Goal: Task Accomplishment & Management: Manage account settings

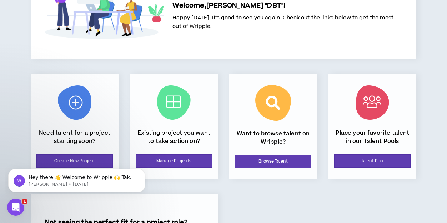
scroll to position [61, 0]
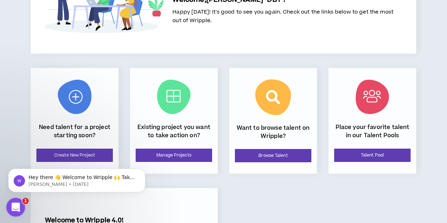
click at [9, 207] on icon "Open Intercom Messenger" at bounding box center [15, 206] width 12 height 12
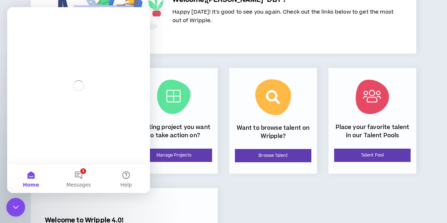
scroll to position [0, 0]
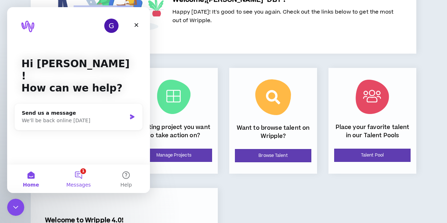
click at [85, 173] on button "1 Messages" at bounding box center [78, 178] width 47 height 29
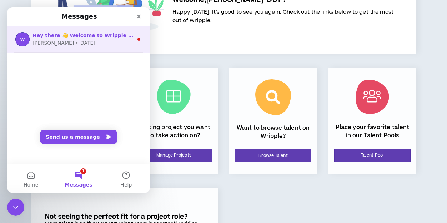
click at [91, 34] on span "Hey there 👋 Welcome to Wripple 🙌 Take a look around! If you have any questions,…" at bounding box center [212, 35] width 360 height 6
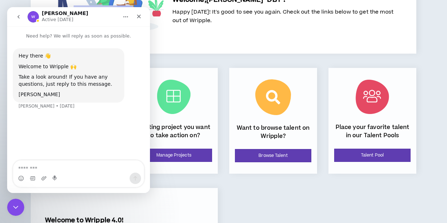
click at [54, 166] on textarea "Message…" at bounding box center [78, 166] width 131 height 12
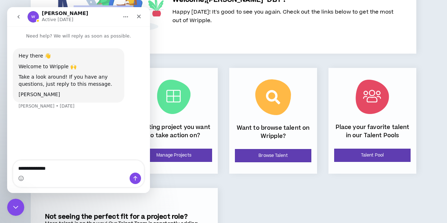
type textarea "**********"
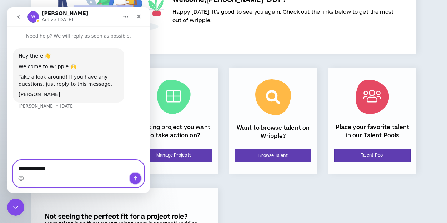
click at [136, 182] on button "Send a message…" at bounding box center [135, 177] width 11 height 11
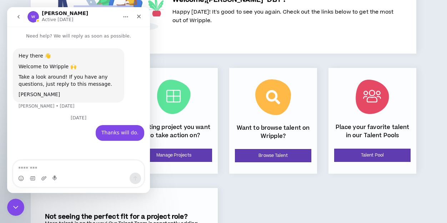
click at [426, 38] on div "Welcome, Dwight "DBT" ! Happy Wednesday! It's good to see you again. Check out …" at bounding box center [223, 121] width 410 height 320
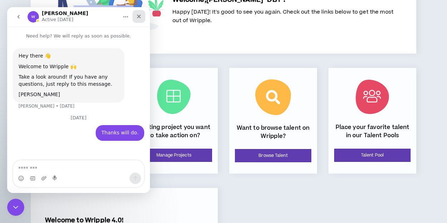
click at [137, 16] on icon "Close" at bounding box center [139, 17] width 6 height 6
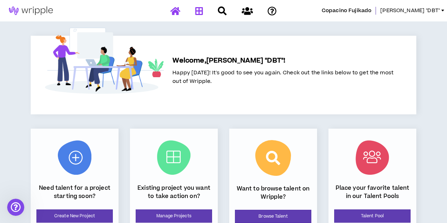
click at [201, 16] on link at bounding box center [198, 11] width 11 height 12
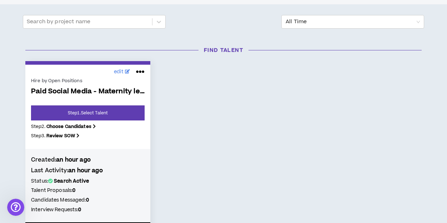
scroll to position [80, 0]
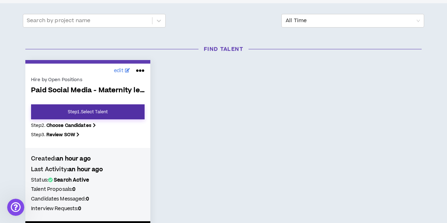
click at [100, 107] on link "Step 1 . Select Talent" at bounding box center [87, 111] width 113 height 15
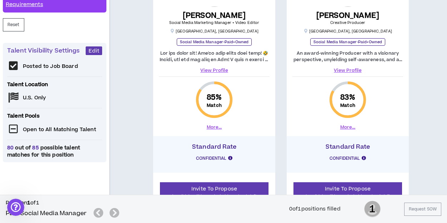
scroll to position [183, 0]
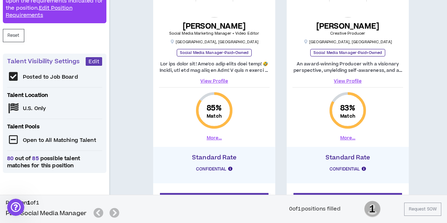
click at [211, 135] on button "More..." at bounding box center [214, 138] width 15 height 6
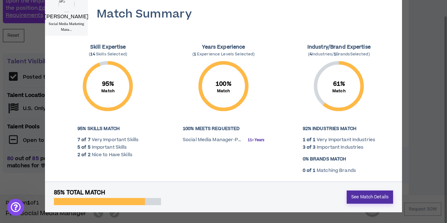
click at [366, 195] on link "See Match Details" at bounding box center [370, 196] width 46 height 13
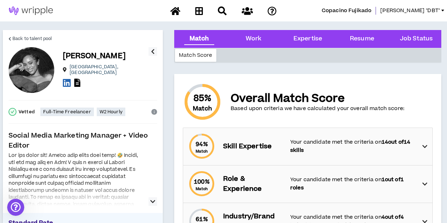
click at [424, 146] on icon at bounding box center [424, 146] width 5 height 9
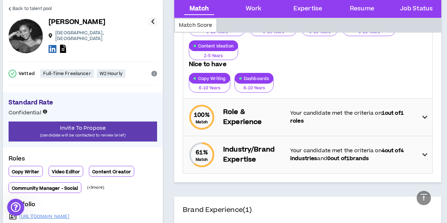
scroll to position [255, 0]
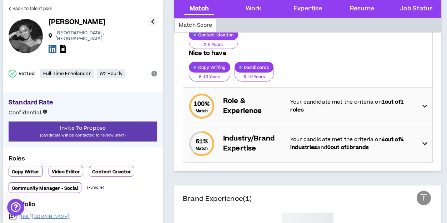
click at [426, 144] on icon at bounding box center [424, 143] width 5 height 9
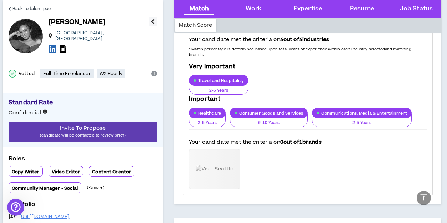
scroll to position [390, 0]
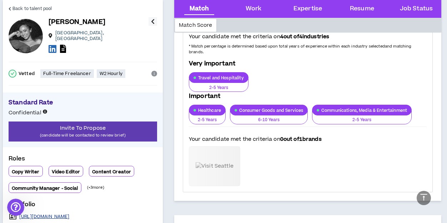
click at [48, 213] on link "https://bit.ly/SMMAri" at bounding box center [44, 216] width 50 height 6
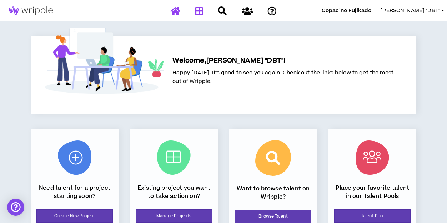
click at [196, 14] on icon at bounding box center [199, 10] width 8 height 9
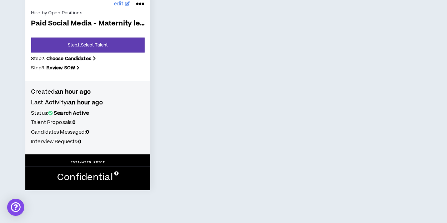
scroll to position [149, 0]
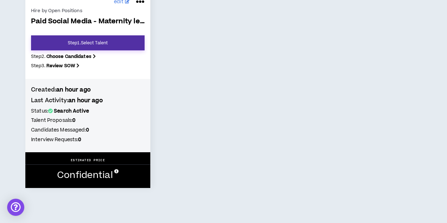
click at [127, 45] on link "Step 1 . Select Talent" at bounding box center [87, 42] width 113 height 15
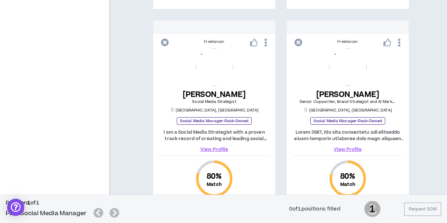
scroll to position [694, 0]
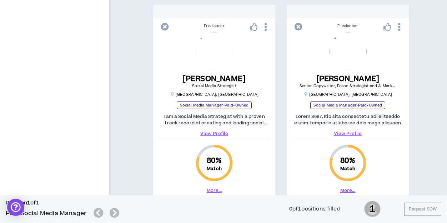
click at [221, 132] on link "View Profile" at bounding box center [214, 133] width 111 height 6
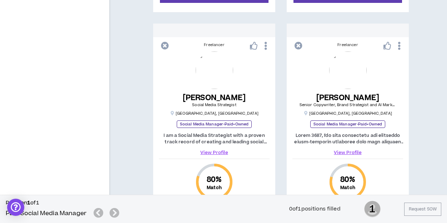
scroll to position [676, 0]
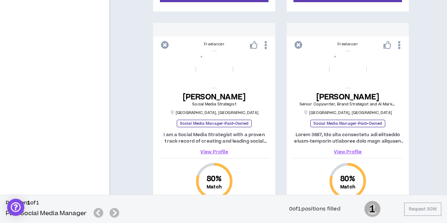
click at [400, 178] on div "80 % Match More..." at bounding box center [347, 188] width 111 height 54
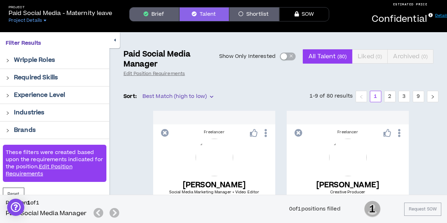
scroll to position [0, 0]
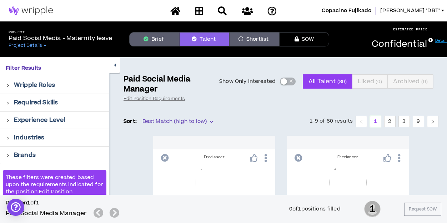
click at [250, 44] on button "Shortlist" at bounding box center [254, 39] width 50 height 14
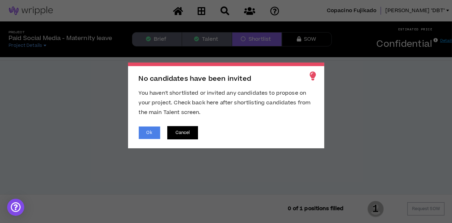
click at [188, 135] on button "Cancel" at bounding box center [182, 132] width 31 height 13
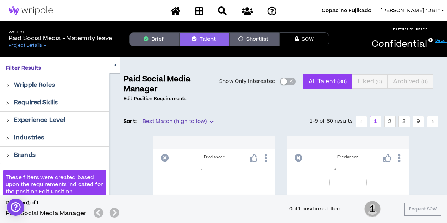
click at [163, 98] on link "Edit Position Requirements" at bounding box center [154, 99] width 63 height 6
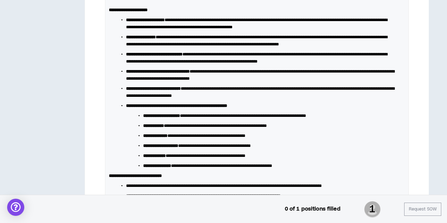
scroll to position [934, 0]
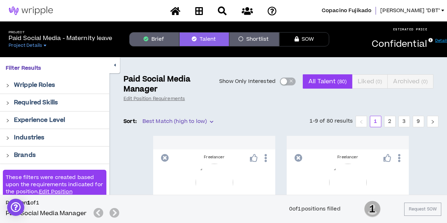
click at [284, 83] on div "button" at bounding box center [283, 81] width 6 height 6
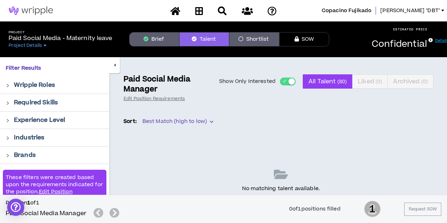
click at [284, 83] on span "button" at bounding box center [284, 81] width 4 height 8
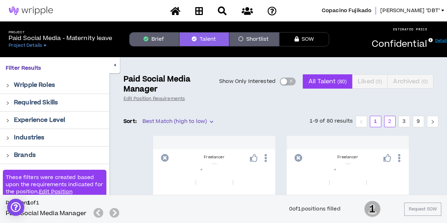
click at [388, 120] on link "2" at bounding box center [389, 121] width 11 height 11
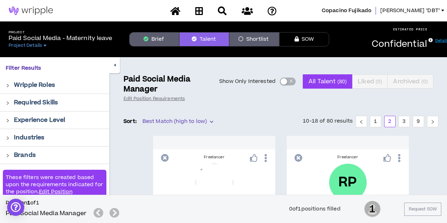
click at [21, 104] on p "Required Skills" at bounding box center [36, 102] width 44 height 9
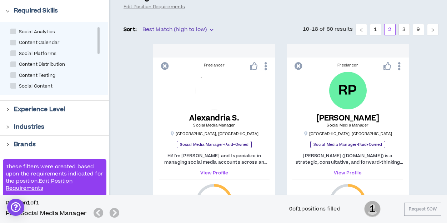
scroll to position [92, 0]
click at [76, 107] on div "Experience Level" at bounding box center [59, 109] width 90 height 9
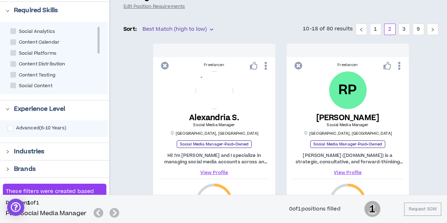
click at [87, 150] on div "Industries" at bounding box center [59, 151] width 90 height 9
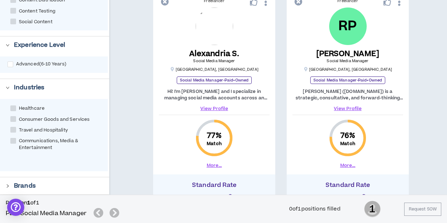
scroll to position [170, 0]
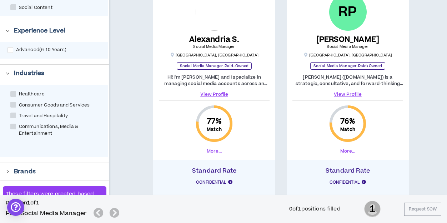
click at [92, 171] on div "Brands" at bounding box center [59, 171] width 90 height 9
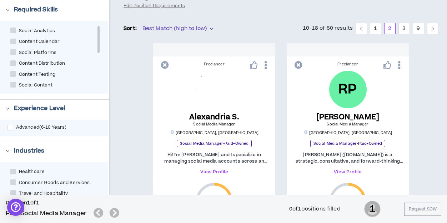
scroll to position [87, 0]
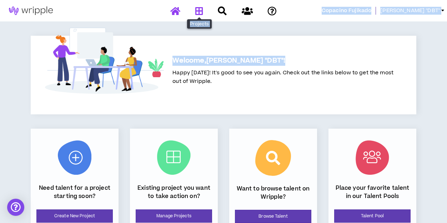
drag, startPoint x: 273, startPoint y: 57, endPoint x: 199, endPoint y: 9, distance: 88.6
click at [199, 9] on div "Projects Copacino Fujikado Dwight "DBT" Welcome, Dwight "DBT" ! Happy Wednesday…" at bounding box center [223, 170] width 447 height 341
click at [199, 9] on icon at bounding box center [199, 10] width 8 height 9
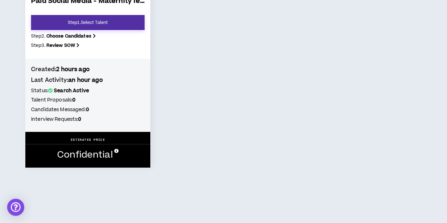
scroll to position [169, 0]
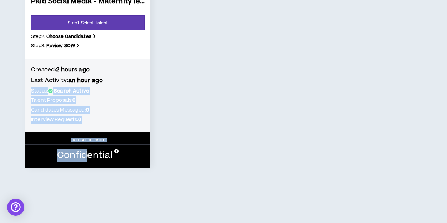
drag, startPoint x: 89, startPoint y: 158, endPoint x: 124, endPoint y: 73, distance: 92.5
click at [124, 73] on div "edit Hire by Open Positions Paid Social Media - Maternity leave Step 1 . Select…" at bounding box center [87, 69] width 125 height 197
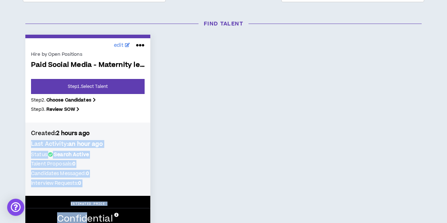
scroll to position [106, 0]
click at [129, 43] on icon at bounding box center [127, 45] width 5 height 4
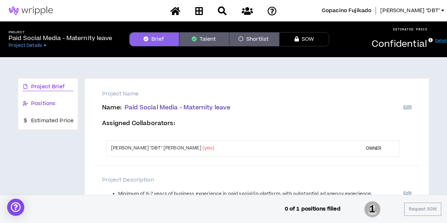
click at [45, 100] on span "Positions" at bounding box center [43, 104] width 24 height 8
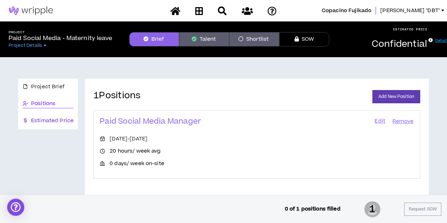
click at [60, 120] on span "Estimated Price" at bounding box center [52, 121] width 42 height 8
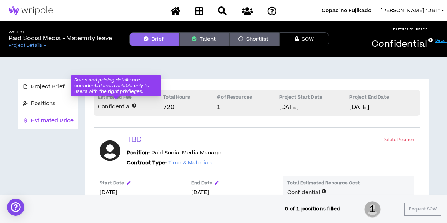
click at [133, 104] on icon at bounding box center [134, 107] width 4 height 8
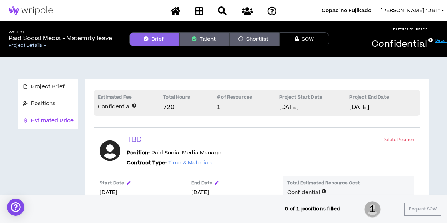
click at [42, 44] on link "Project Details" at bounding box center [60, 45] width 103 height 6
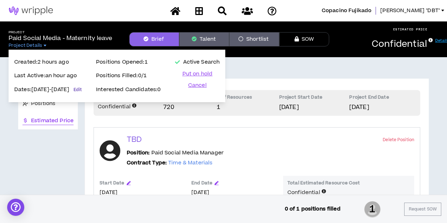
click at [82, 89] on link "Edit" at bounding box center [78, 90] width 8 height 12
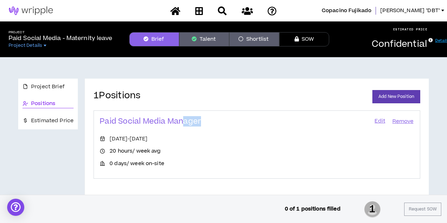
drag, startPoint x: 233, startPoint y: 129, endPoint x: 268, endPoint y: 135, distance: 35.2
click at [268, 135] on div "Paid Social Media Manager Edit Remove Sep 29, 2025 - Feb 3, 2026 20 hours / wee…" at bounding box center [256, 144] width 327 height 68
click at [379, 122] on link "Edit" at bounding box center [380, 121] width 12 height 10
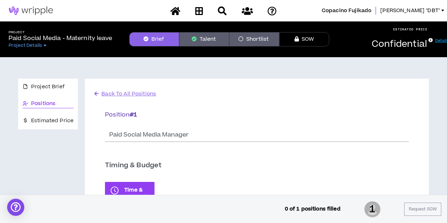
click at [443, 38] on link "Details" at bounding box center [442, 40] width 14 height 5
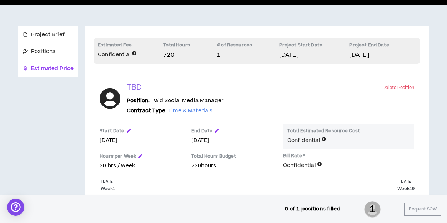
scroll to position [105, 0]
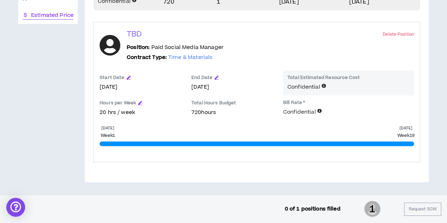
click at [20, 204] on div "Open Intercom Messenger" at bounding box center [15, 207] width 19 height 19
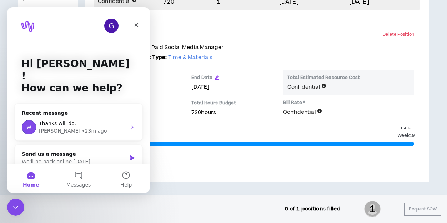
scroll to position [0, 0]
click at [125, 173] on button "Help" at bounding box center [125, 178] width 47 height 29
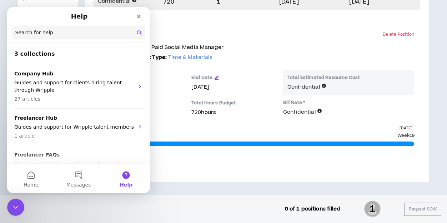
scroll to position [25, 0]
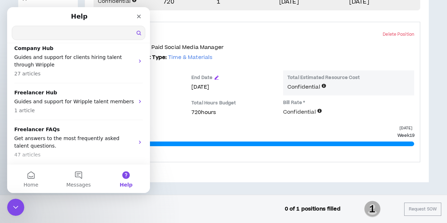
click at [66, 38] on input "Search for help" at bounding box center [78, 33] width 133 height 14
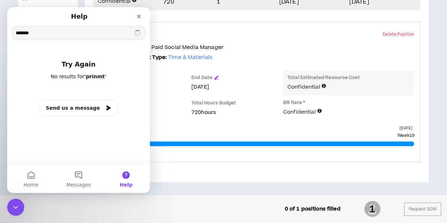
scroll to position [0, 0]
type input "*"
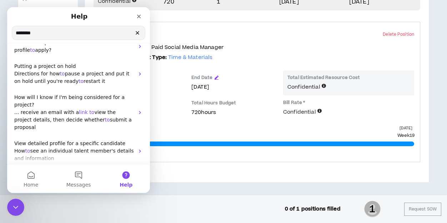
scroll to position [70, 0]
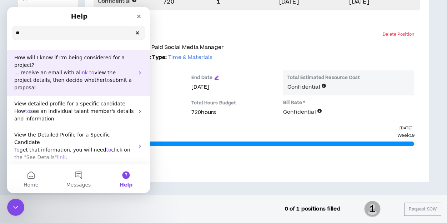
type input "*"
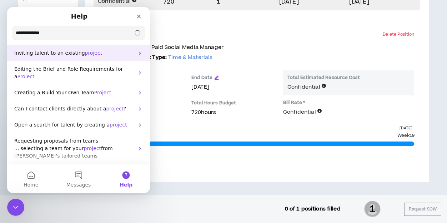
scroll to position [60, 0]
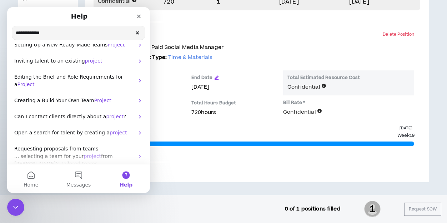
type input "**********"
click at [31, 182] on span "Home" at bounding box center [31, 184] width 15 height 5
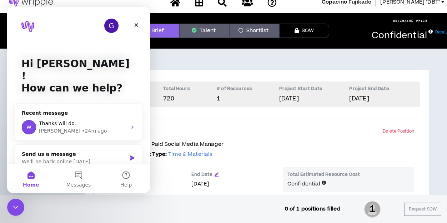
scroll to position [0, 0]
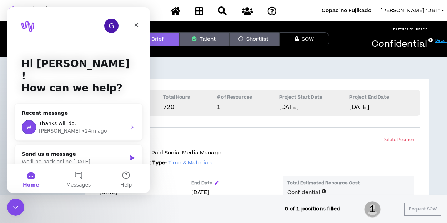
click at [216, 67] on div "Project Brief Positions Estimated Price Estimated Fee Confidential Total Hours …" at bounding box center [223, 175] width 410 height 223
click at [136, 25] on icon "Close" at bounding box center [137, 25] width 4 height 4
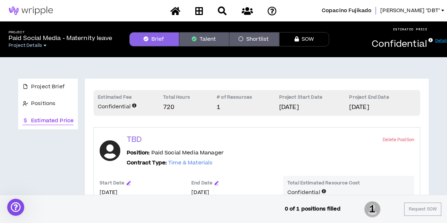
click at [44, 47] on link "Project Details" at bounding box center [60, 45] width 103 height 6
click at [439, 40] on link "Details" at bounding box center [442, 40] width 14 height 5
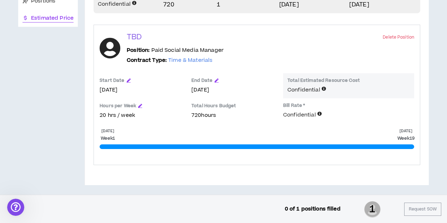
scroll to position [105, 0]
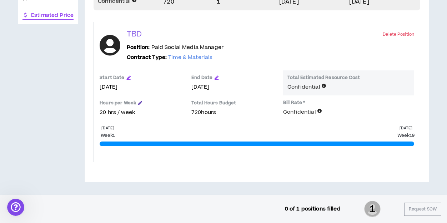
click at [140, 101] on icon "button" at bounding box center [140, 103] width 4 height 4
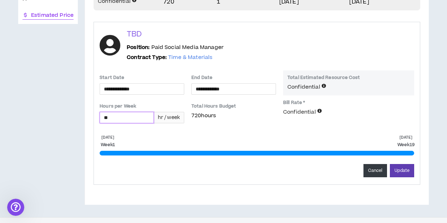
click at [125, 117] on input "**" at bounding box center [127, 117] width 54 height 11
type input "*"
type input "**"
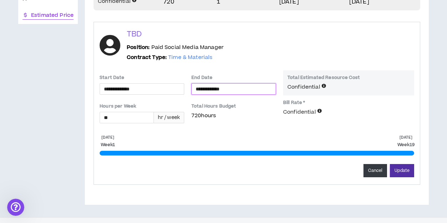
click at [406, 167] on button "Update" at bounding box center [402, 170] width 24 height 13
